Goal: Information Seeking & Learning: Learn about a topic

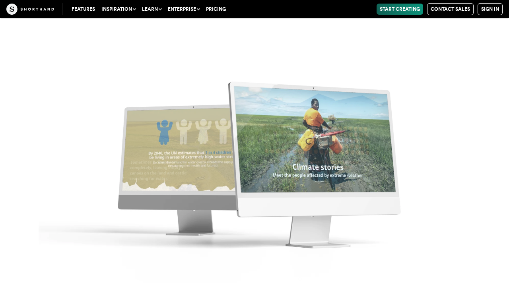
scroll to position [5907, 0]
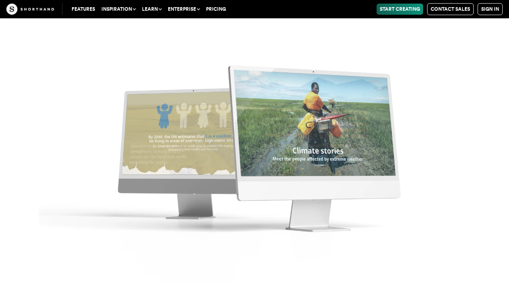
click at [323, 160] on img at bounding box center [254, 141] width 509 height 283
click at [264, 155] on img at bounding box center [254, 141] width 509 height 283
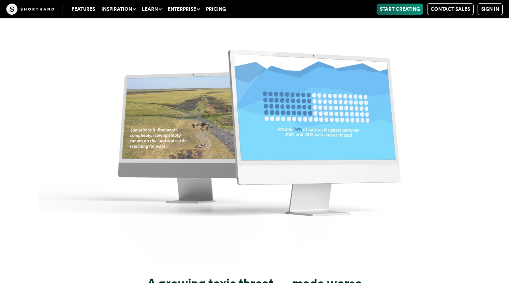
scroll to position [6215, 0]
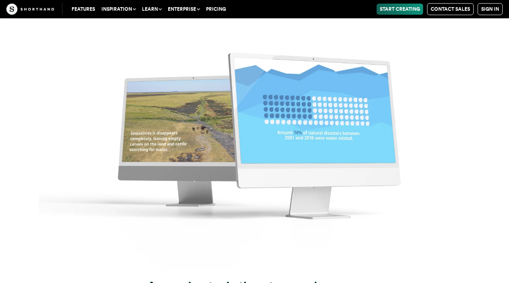
click at [348, 91] on img at bounding box center [254, 128] width 509 height 283
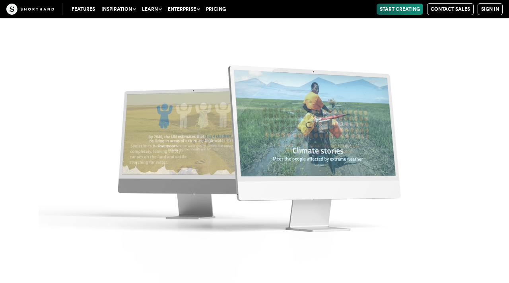
scroll to position [5950, 0]
click at [304, 142] on img at bounding box center [254, 141] width 509 height 283
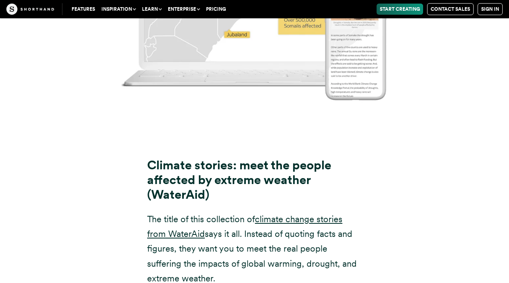
scroll to position [5445, 0]
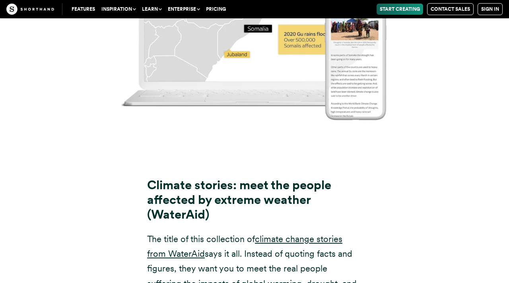
click at [259, 178] on strong "Climate stories: meet the people affected by extreme weather (WaterAid)" at bounding box center [239, 200] width 184 height 44
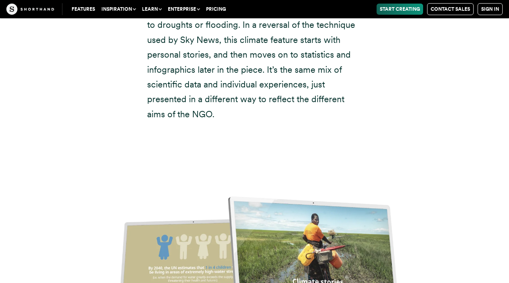
scroll to position [5800, 0]
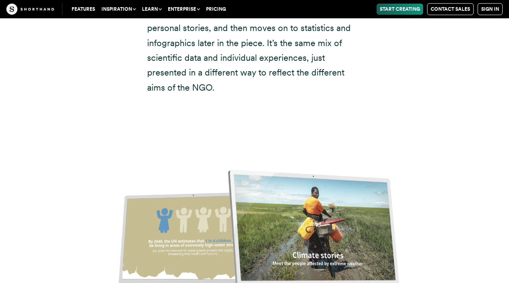
click at [197, 185] on img at bounding box center [254, 246] width 509 height 283
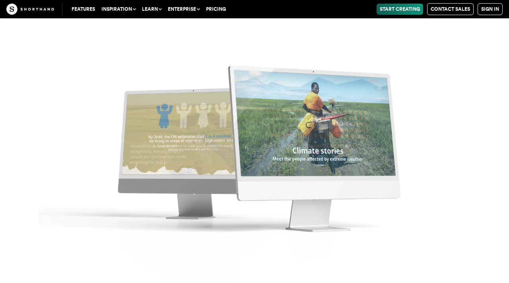
scroll to position [5919, 0]
click at [200, 188] on img at bounding box center [254, 141] width 509 height 283
click at [279, 153] on img at bounding box center [254, 141] width 509 height 283
click at [324, 152] on img at bounding box center [254, 141] width 509 height 283
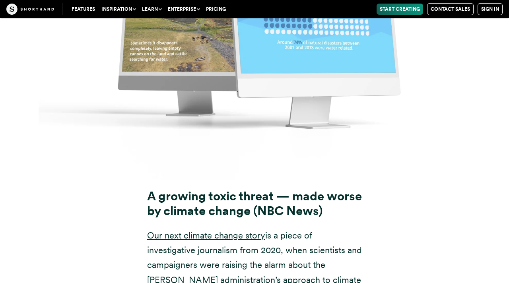
scroll to position [6306, 0]
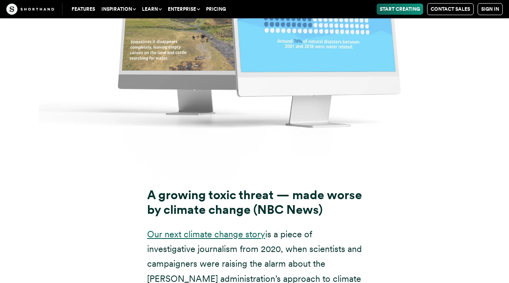
click at [217, 229] on link "Our next climate change story" at bounding box center [206, 234] width 118 height 10
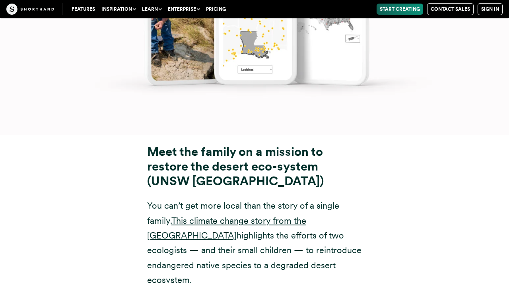
scroll to position [7256, 0]
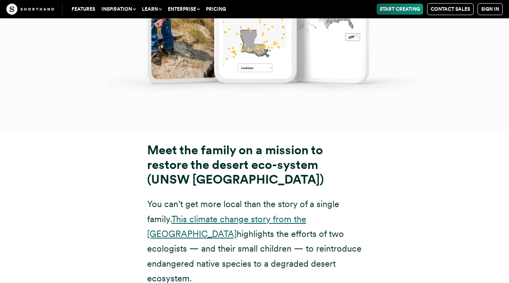
click at [201, 214] on link "This climate change story from the [GEOGRAPHIC_DATA]" at bounding box center [226, 226] width 159 height 25
